Goal: Understand process/instructions: Learn how to perform a task or action

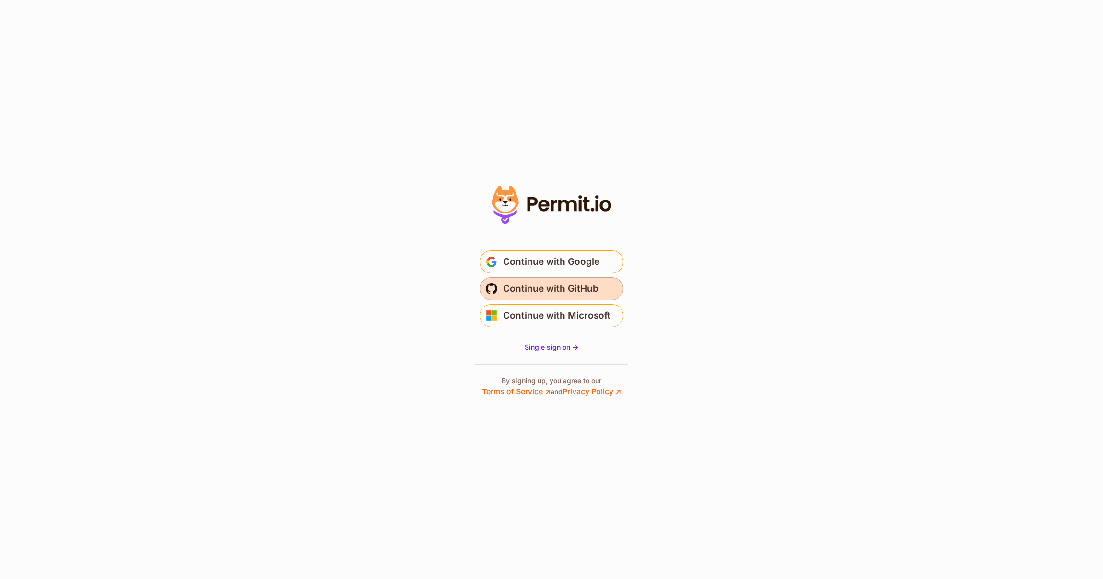
click at [560, 292] on span "Continue with GitHub" at bounding box center [550, 288] width 95 height 15
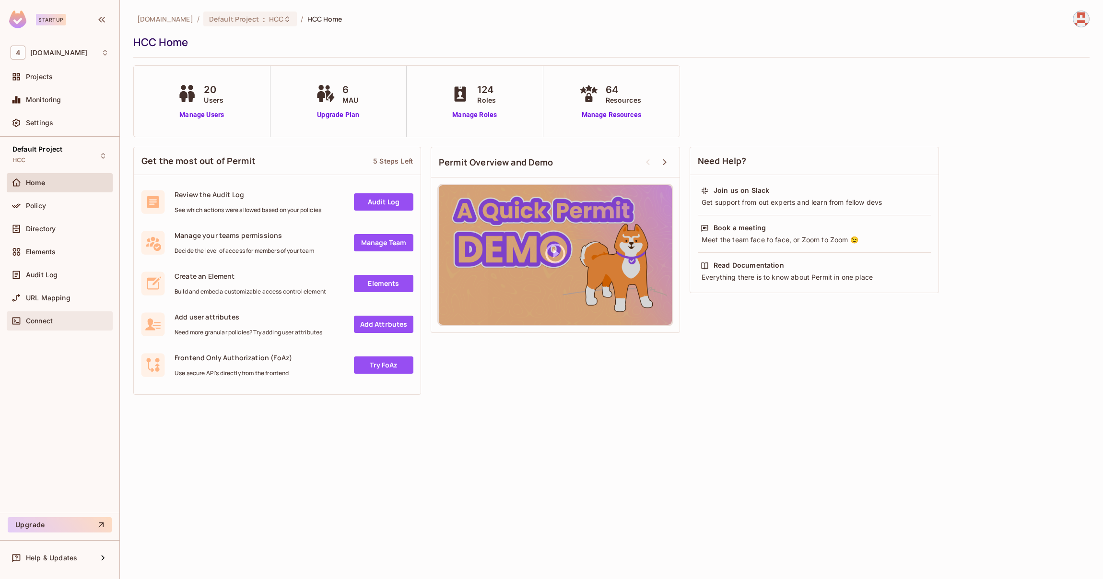
click at [58, 322] on div "Connect" at bounding box center [67, 321] width 83 height 8
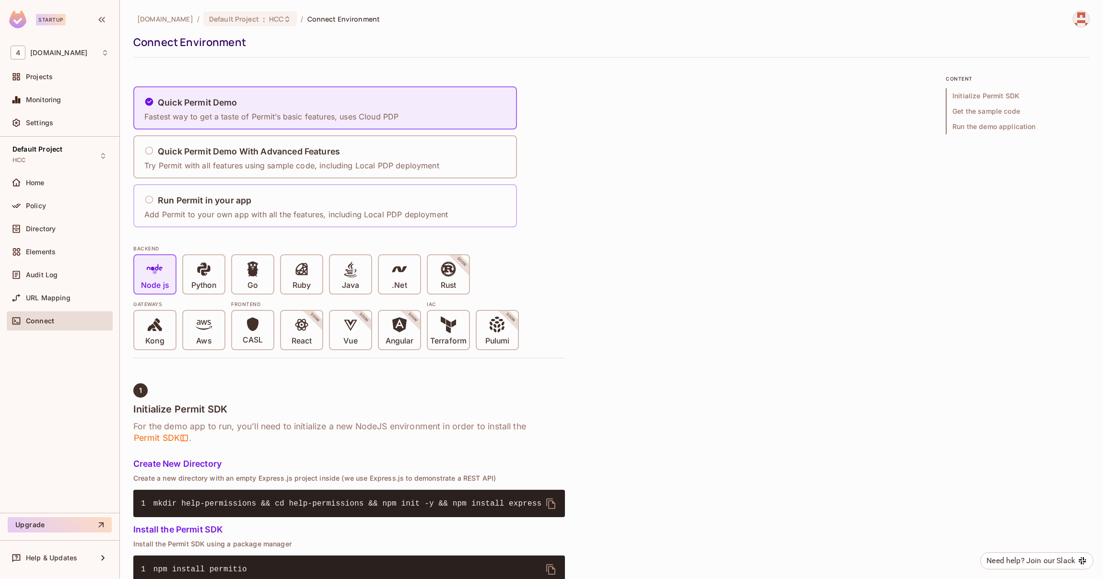
click at [173, 200] on h5 "Run Permit in your app" at bounding box center [205, 201] width 94 height 10
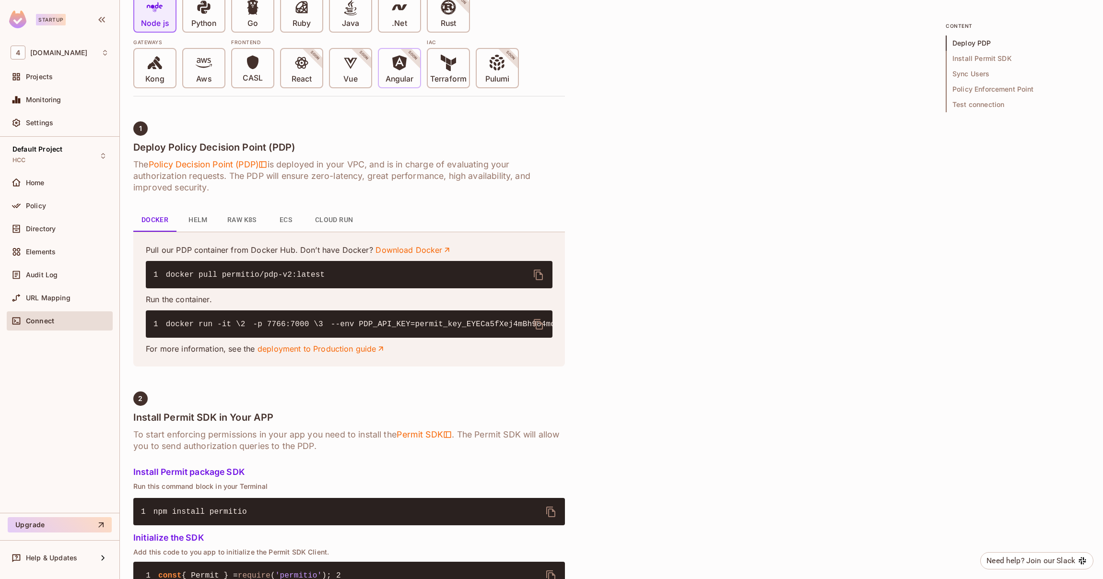
scroll to position [267, 0]
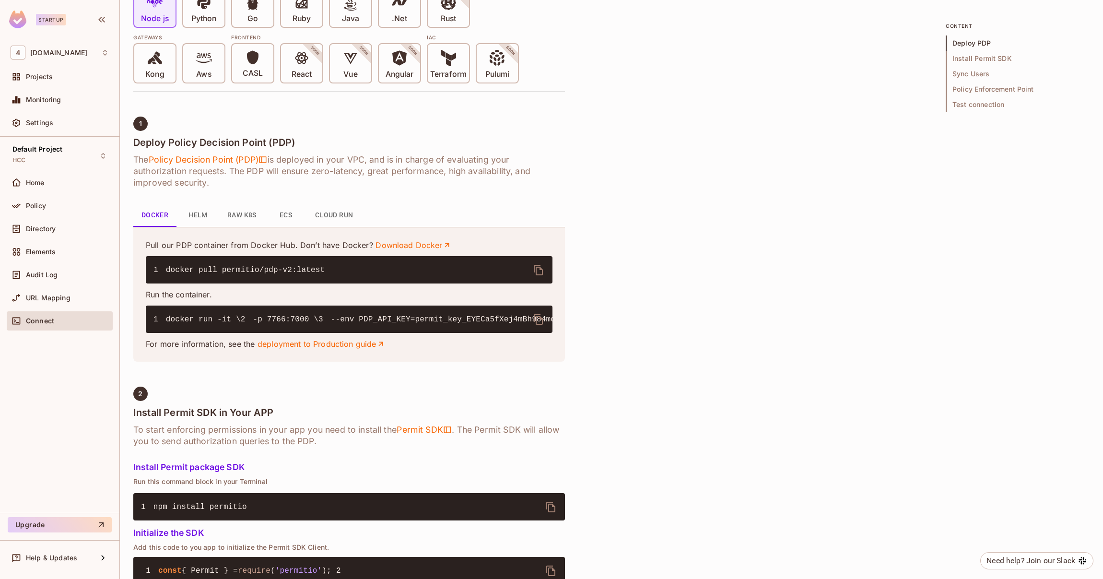
click at [181, 271] on span "docker pull permitio/pdp-v2:latest" at bounding box center [245, 270] width 159 height 9
click at [538, 264] on icon "delete" at bounding box center [539, 270] width 12 height 12
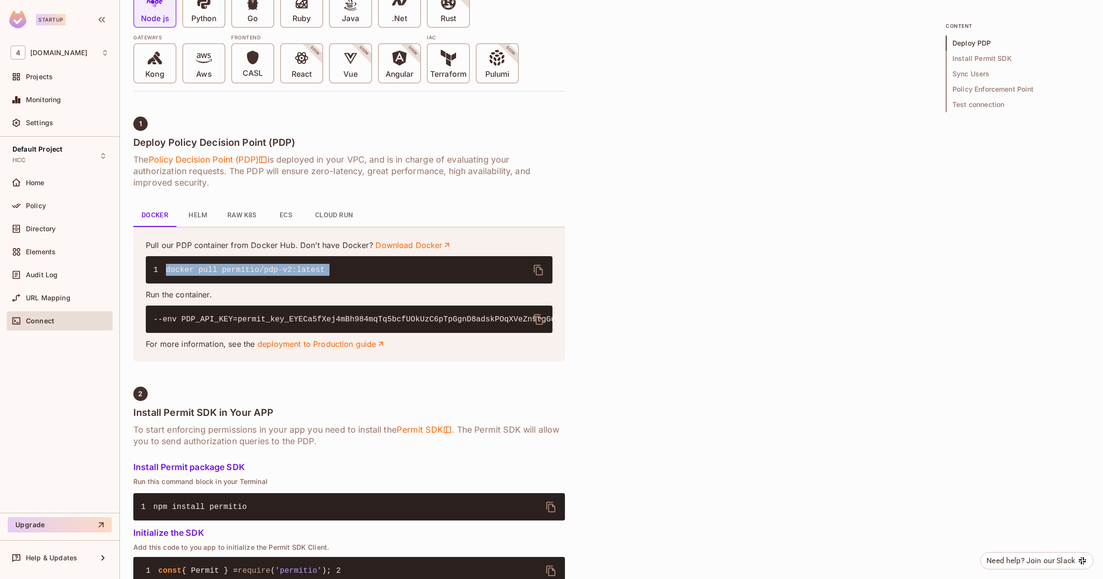
click at [539, 320] on icon "delete" at bounding box center [539, 320] width 12 height 12
